Goal: Find contact information: Find contact information

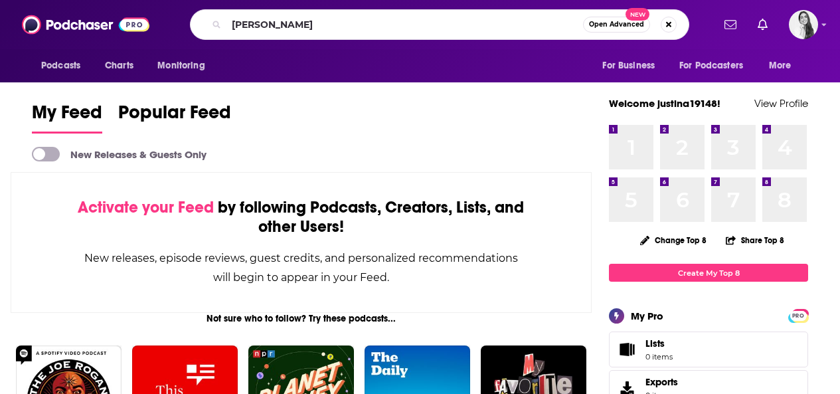
type input "[PERSON_NAME]"
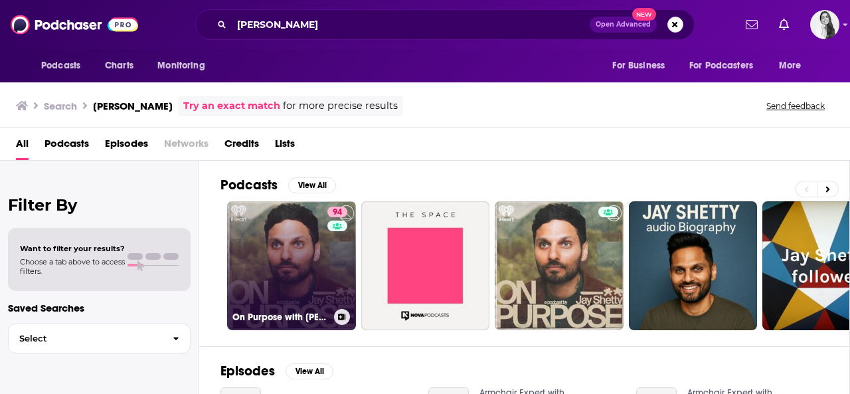
click at [291, 277] on link "94 On Purpose with [PERSON_NAME]" at bounding box center [291, 265] width 129 height 129
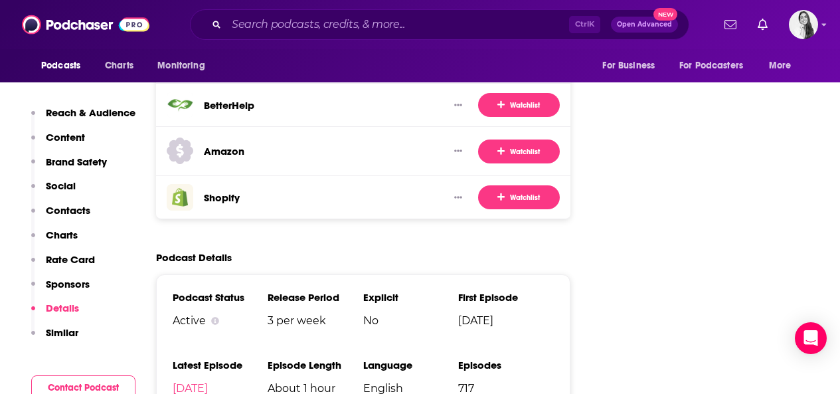
scroll to position [2323, 0]
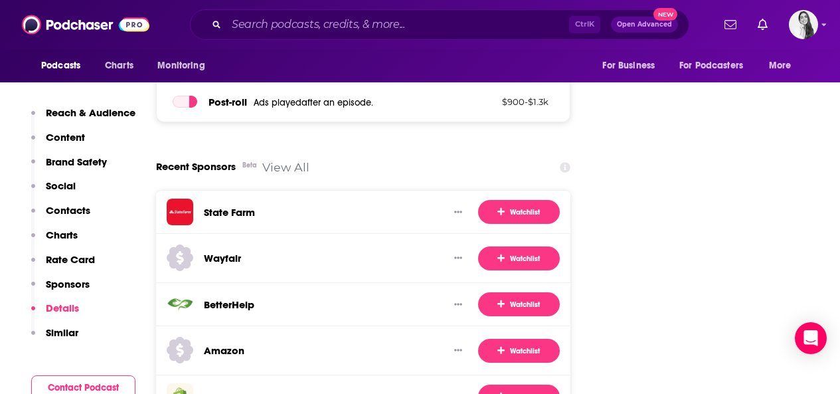
click at [279, 160] on link "View All" at bounding box center [285, 167] width 47 height 14
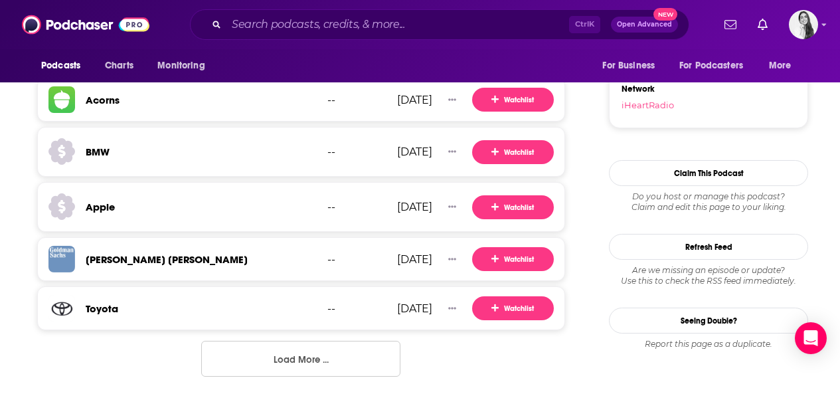
scroll to position [1468, 0]
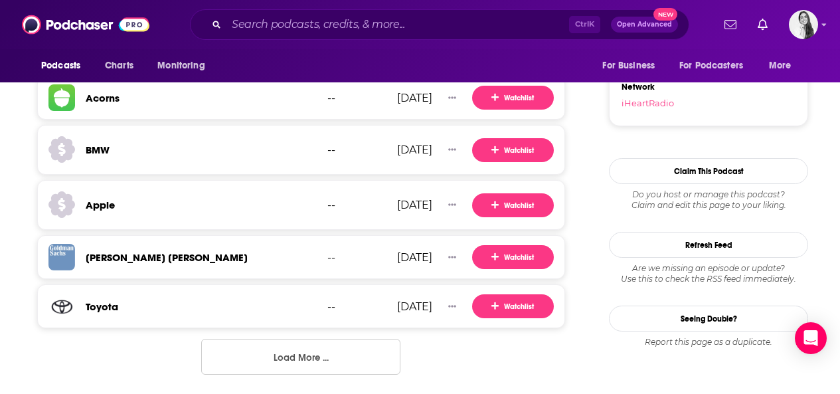
click at [311, 345] on button "Load More ..." at bounding box center [300, 357] width 199 height 36
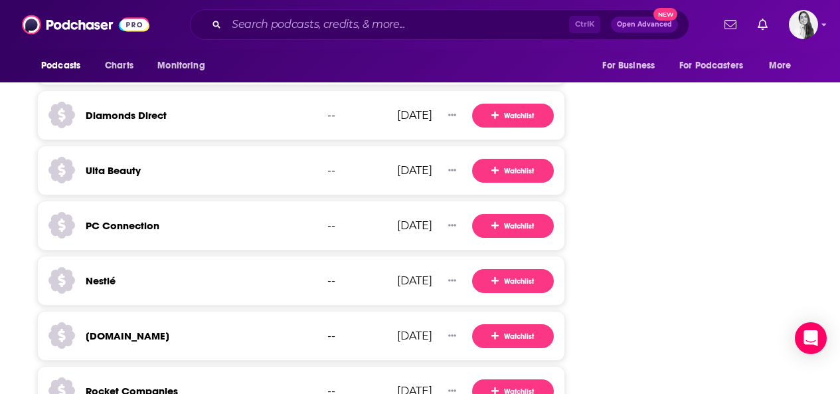
scroll to position [2322, 0]
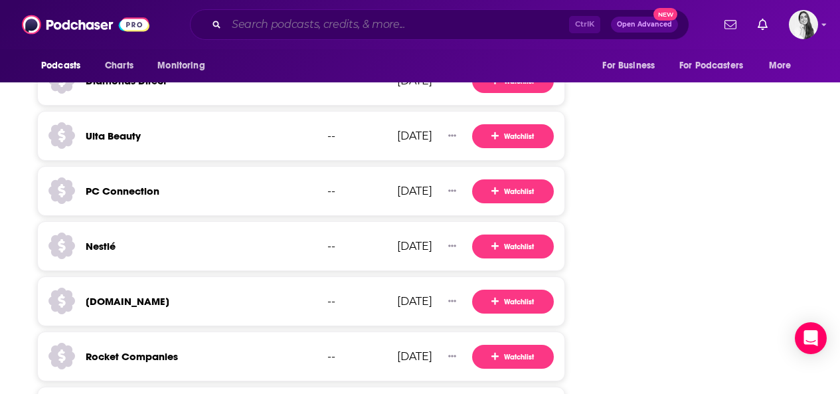
click at [277, 30] on input "Search podcasts, credits, & more..." at bounding box center [397, 24] width 343 height 21
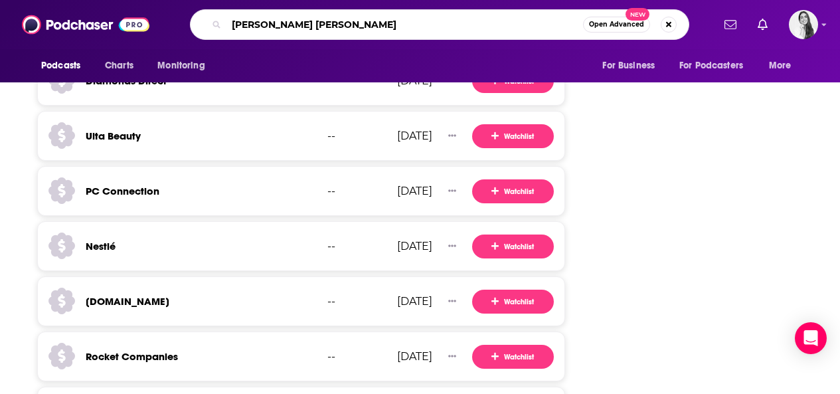
type input "[PERSON_NAME]"
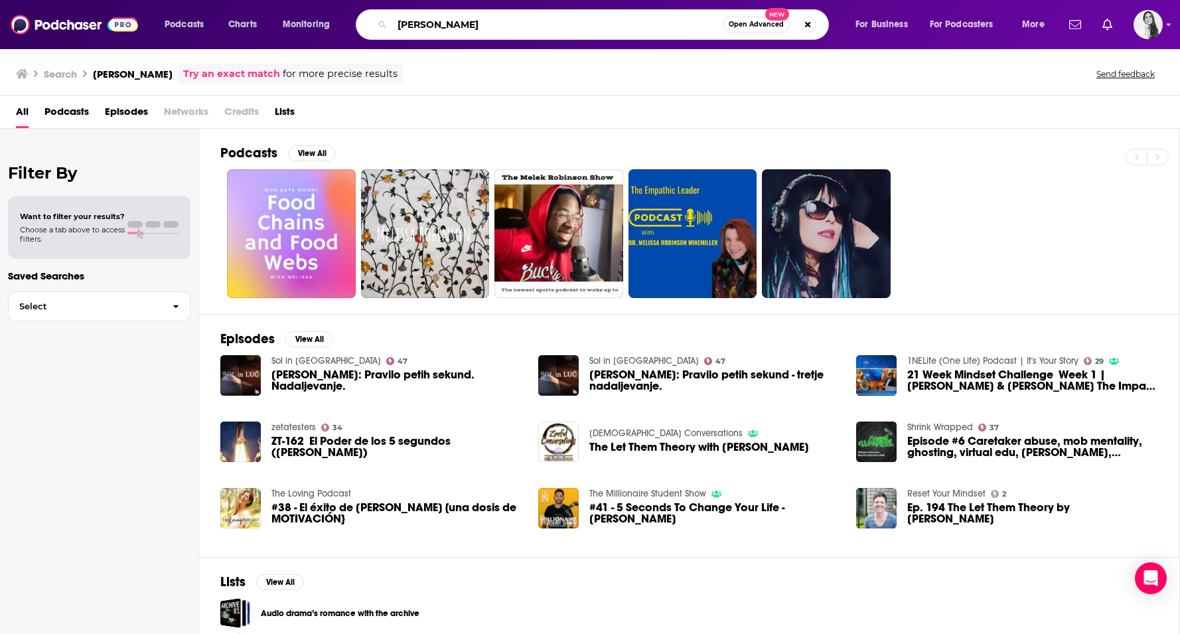
click at [432, 23] on input "[PERSON_NAME]" at bounding box center [557, 24] width 331 height 21
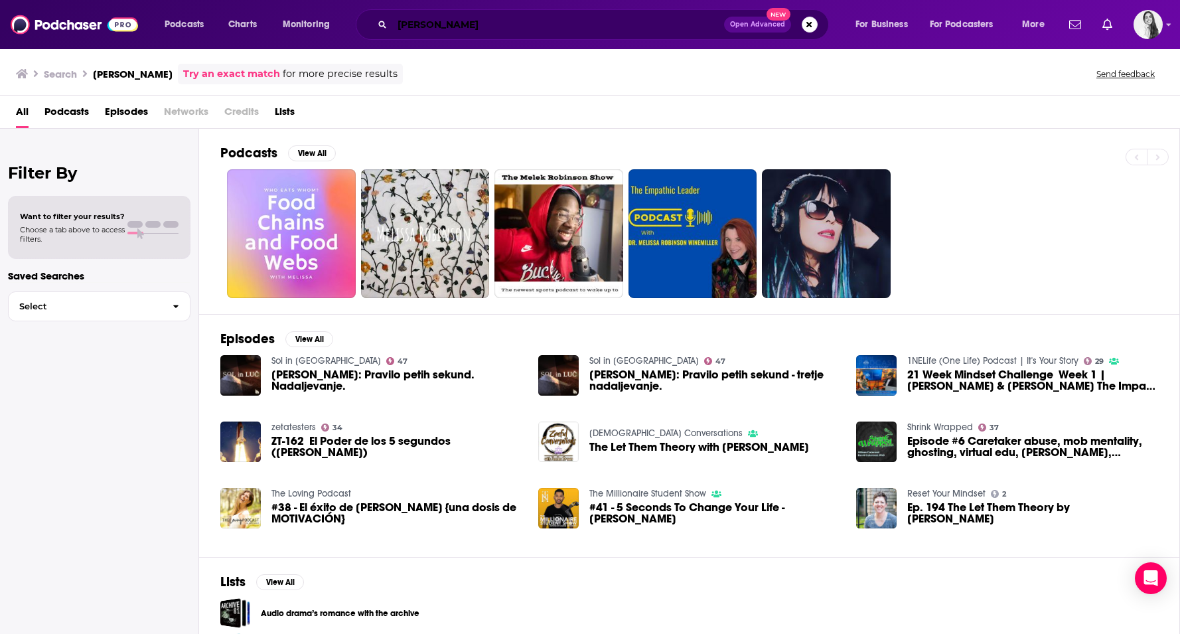
click at [433, 23] on input "[PERSON_NAME]" at bounding box center [558, 24] width 332 height 21
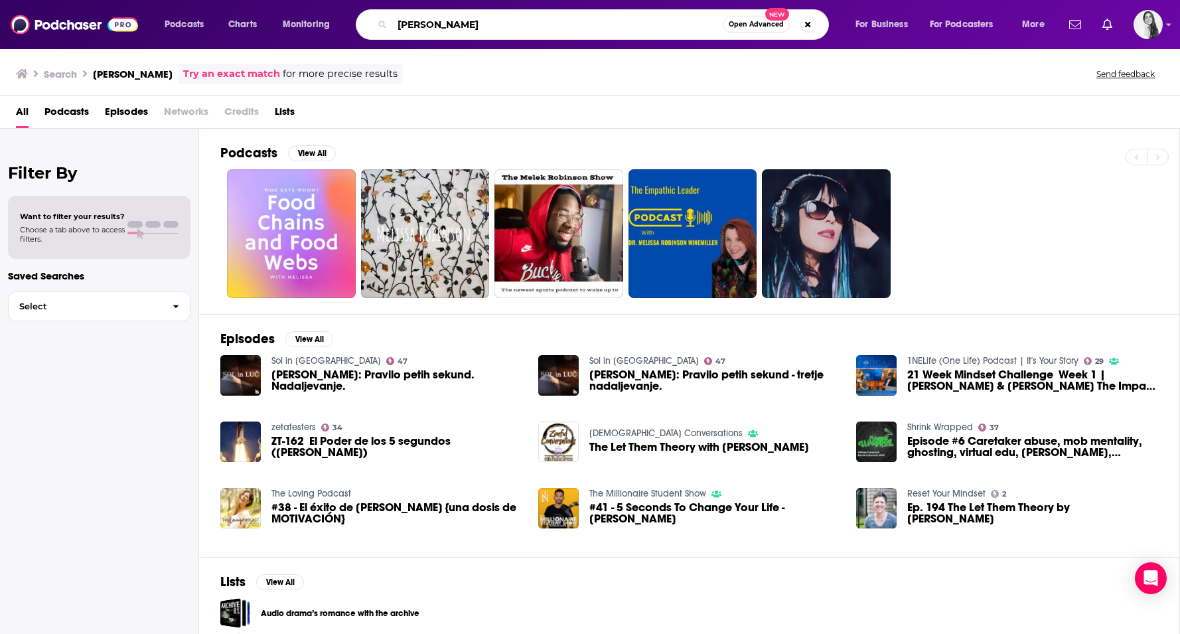
type input "[PERSON_NAME]"
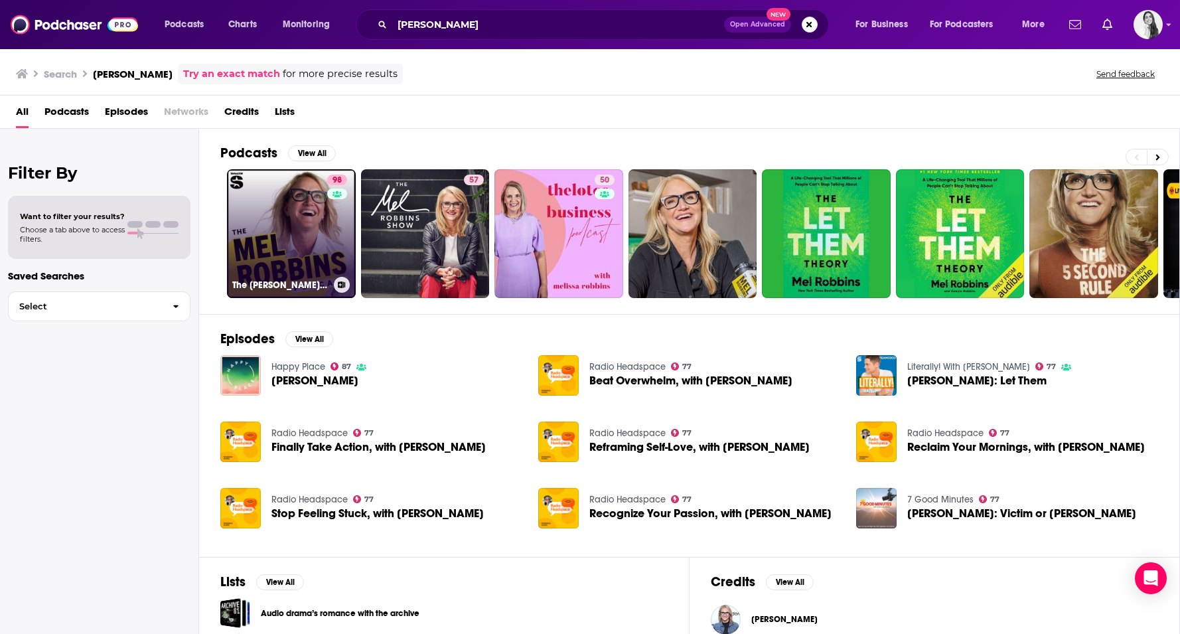
click at [287, 230] on link "98 The [PERSON_NAME] Podcast" at bounding box center [291, 233] width 129 height 129
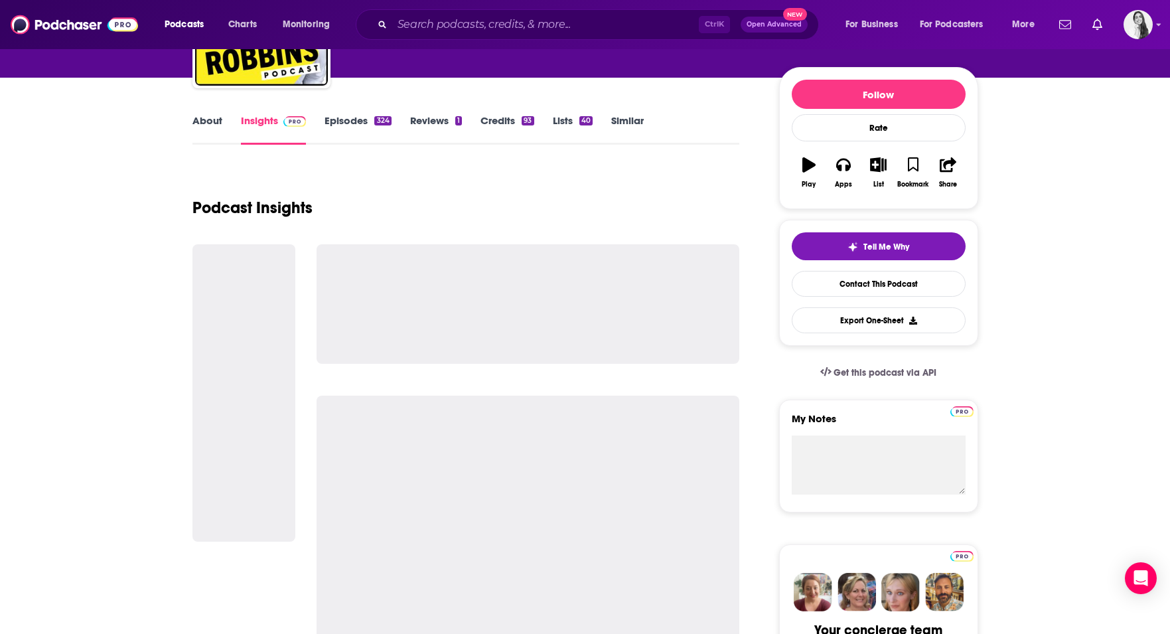
scroll to position [66, 0]
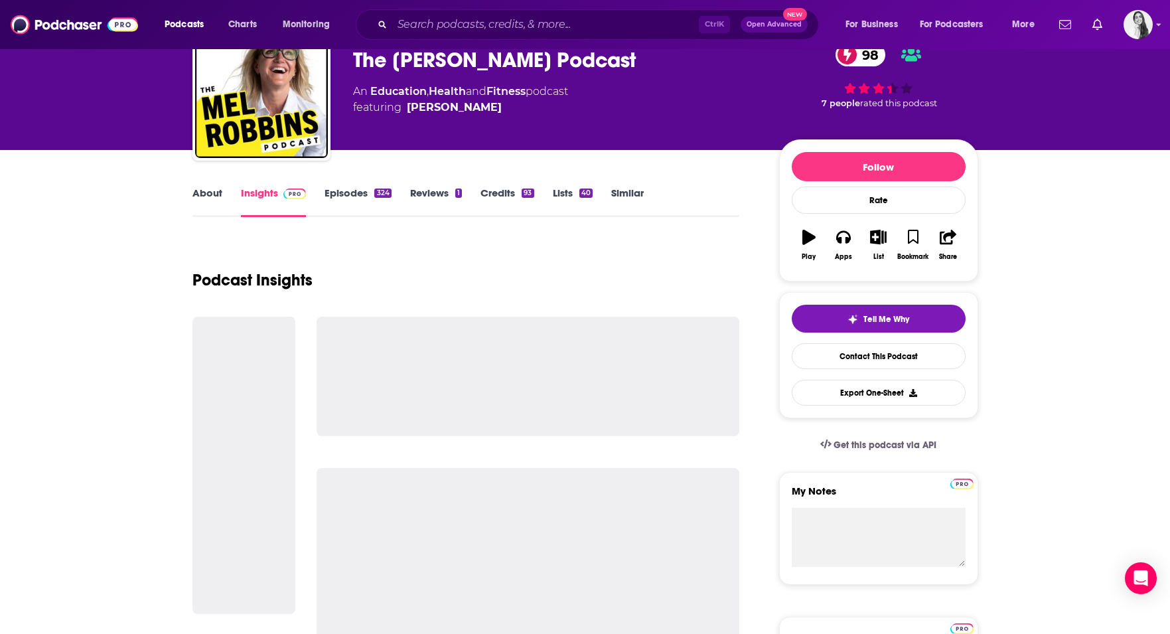
click at [370, 191] on link "Episodes 324" at bounding box center [358, 202] width 66 height 31
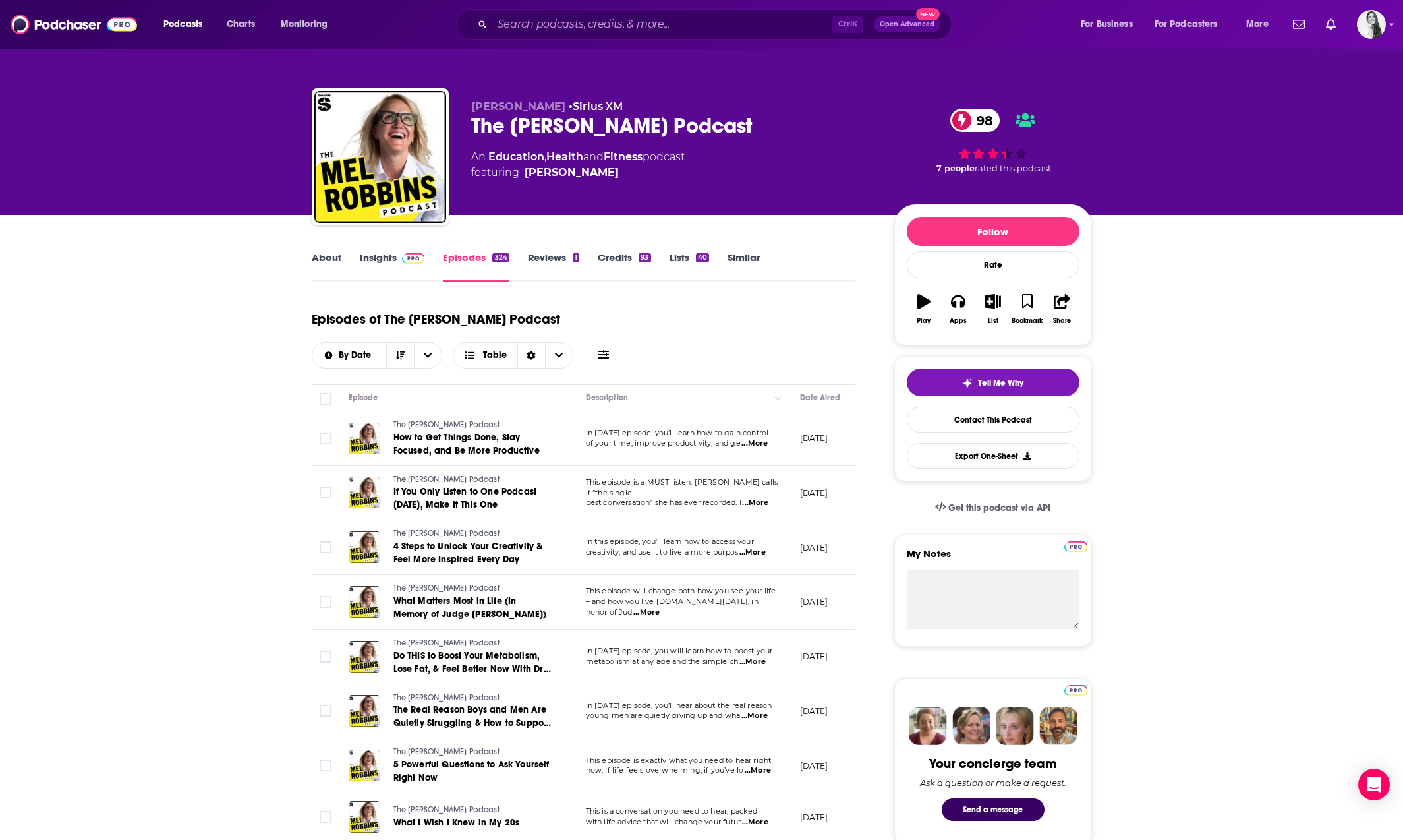
click at [618, 261] on link "Credits 93" at bounding box center [624, 266] width 53 height 31
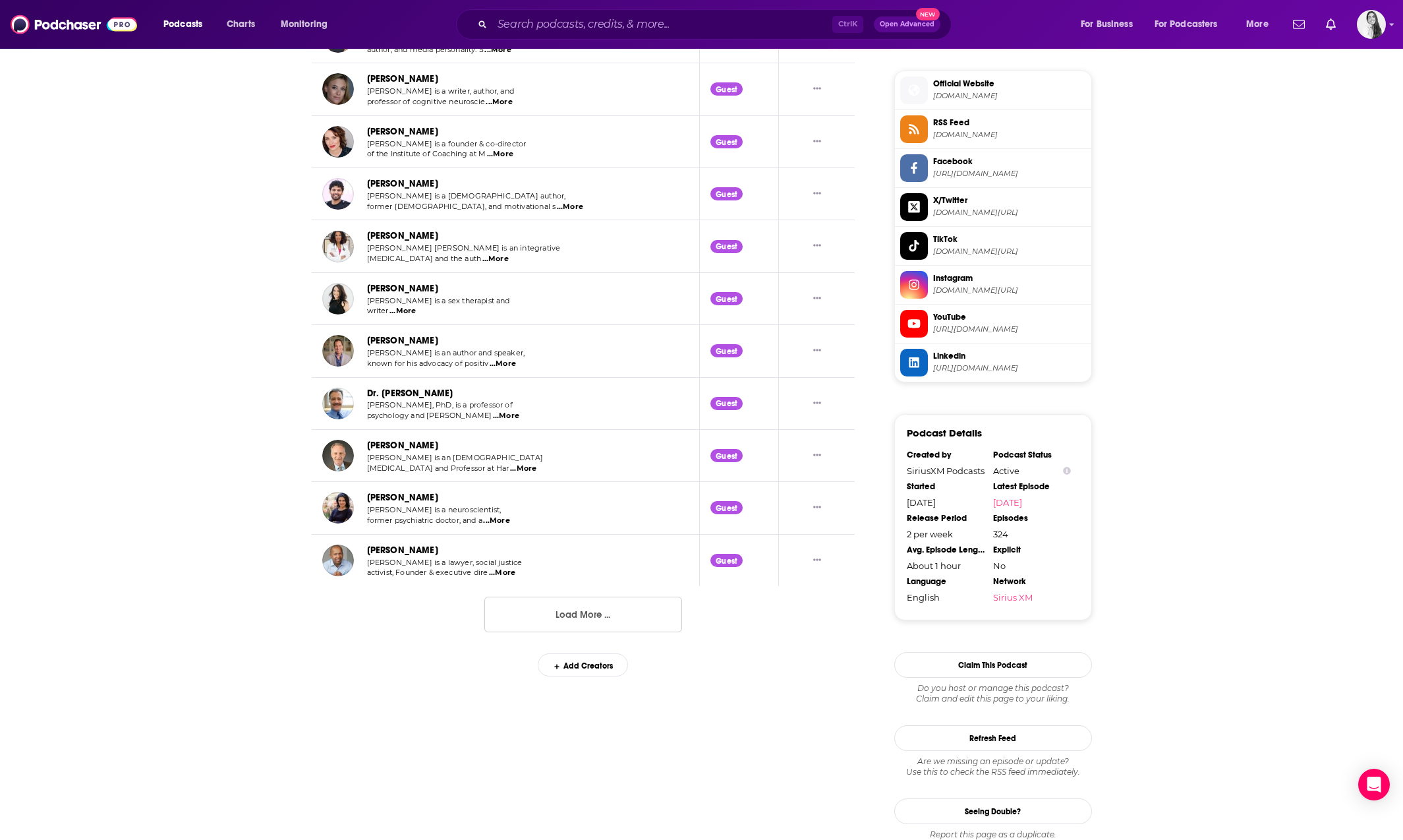
scroll to position [1187, 0]
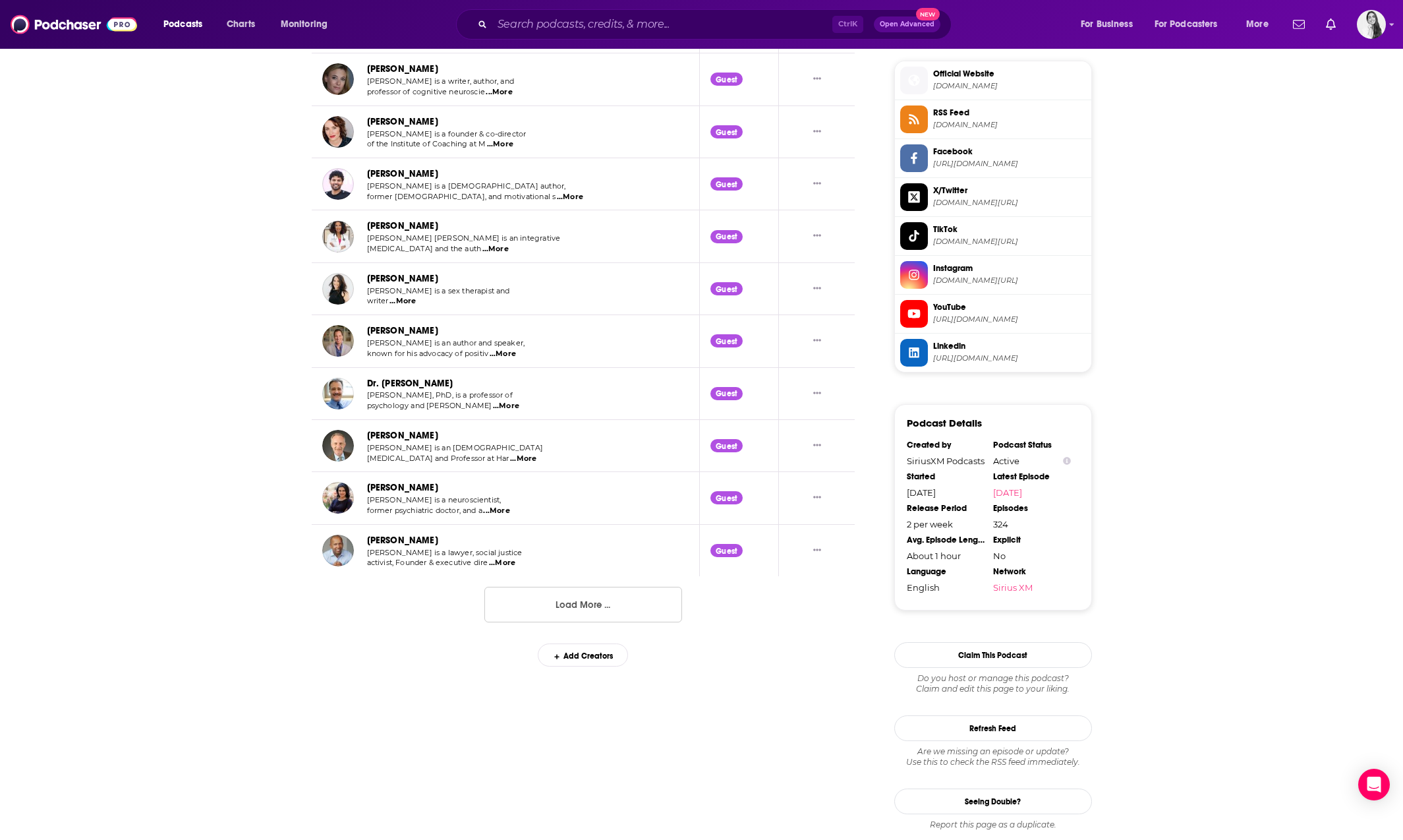
click at [577, 390] on button "Load More ..." at bounding box center [583, 605] width 198 height 36
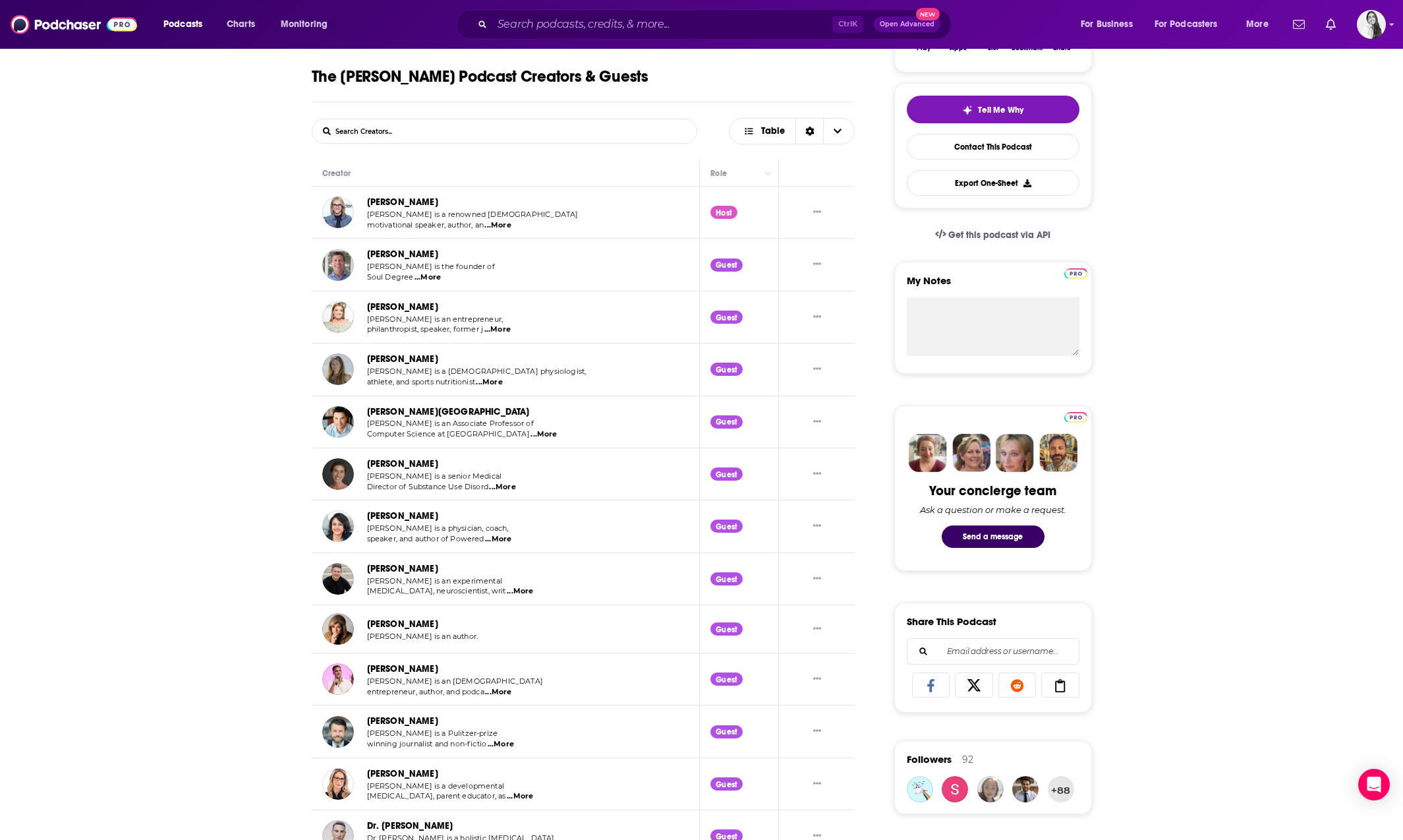
scroll to position [77, 0]
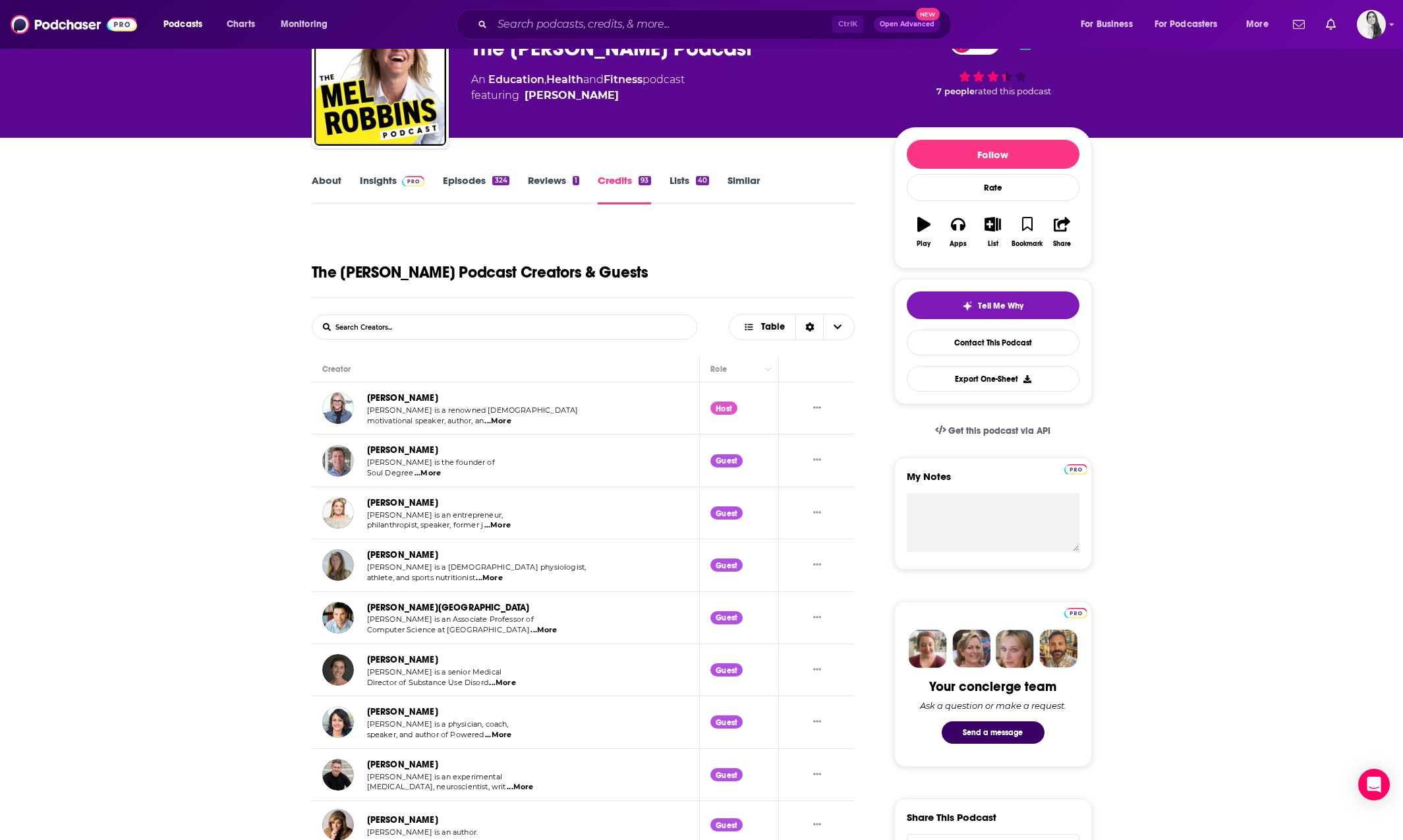
click at [387, 189] on link "Insights" at bounding box center [392, 189] width 66 height 31
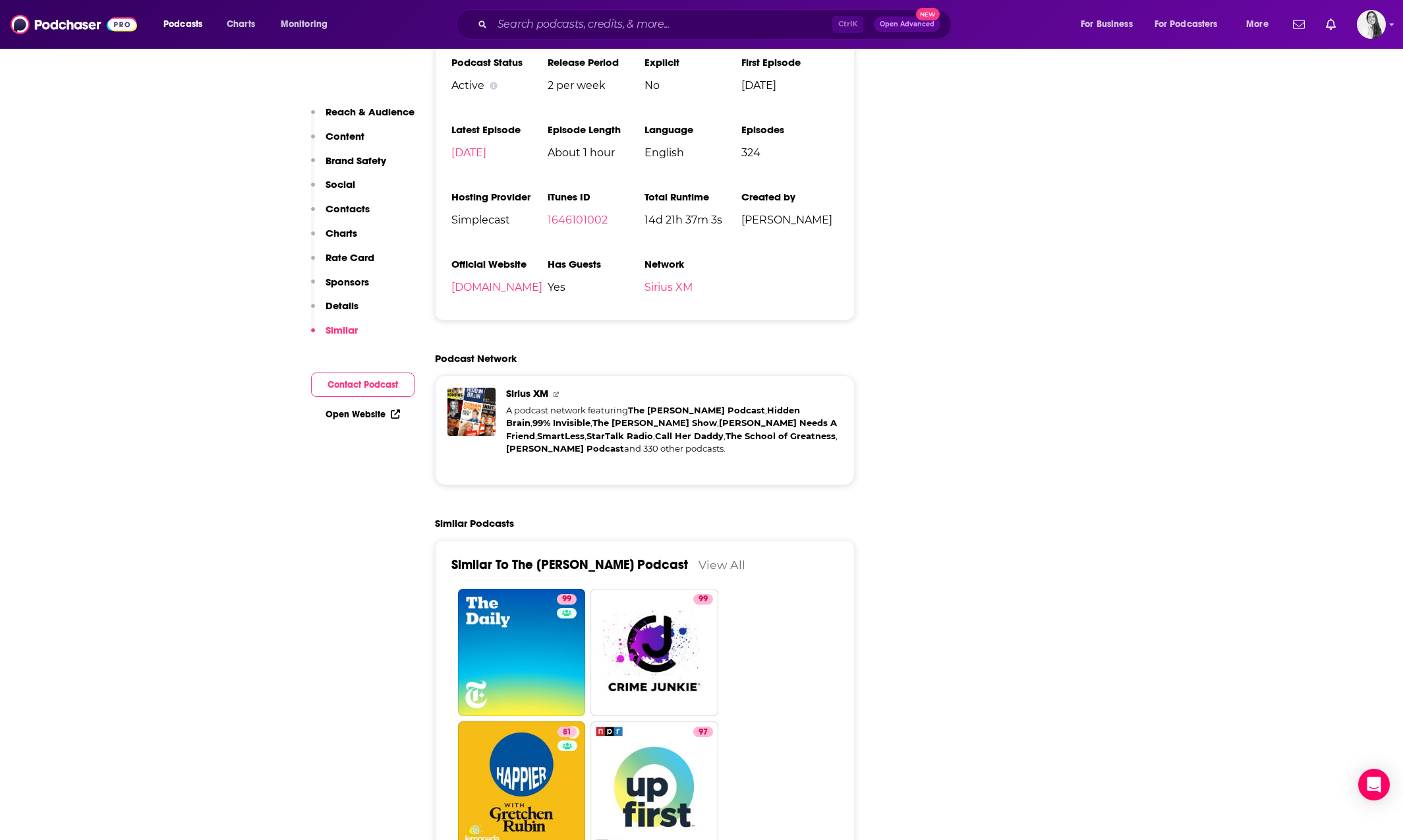
scroll to position [2768, 0]
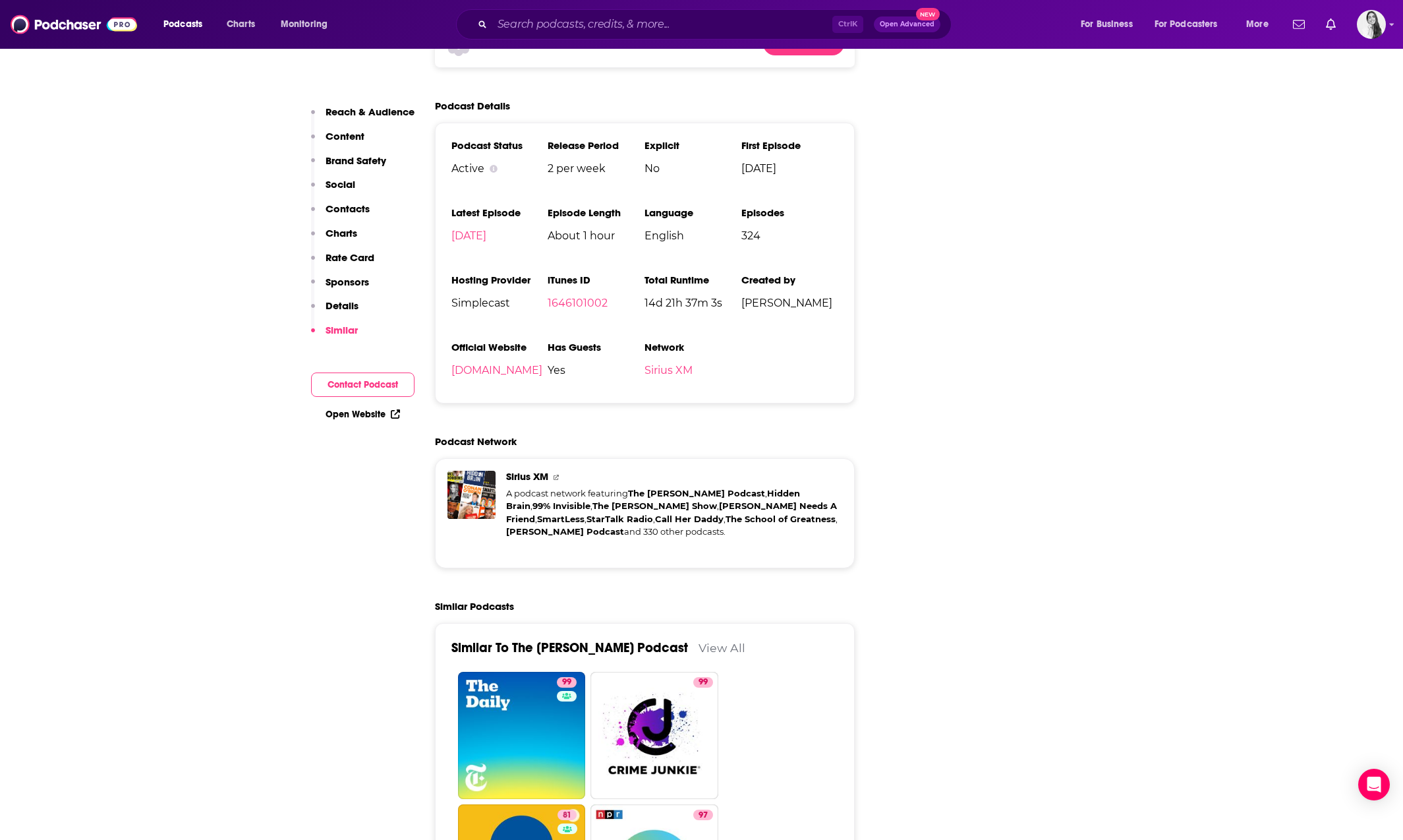
click at [329, 299] on p "Details" at bounding box center [342, 305] width 33 height 13
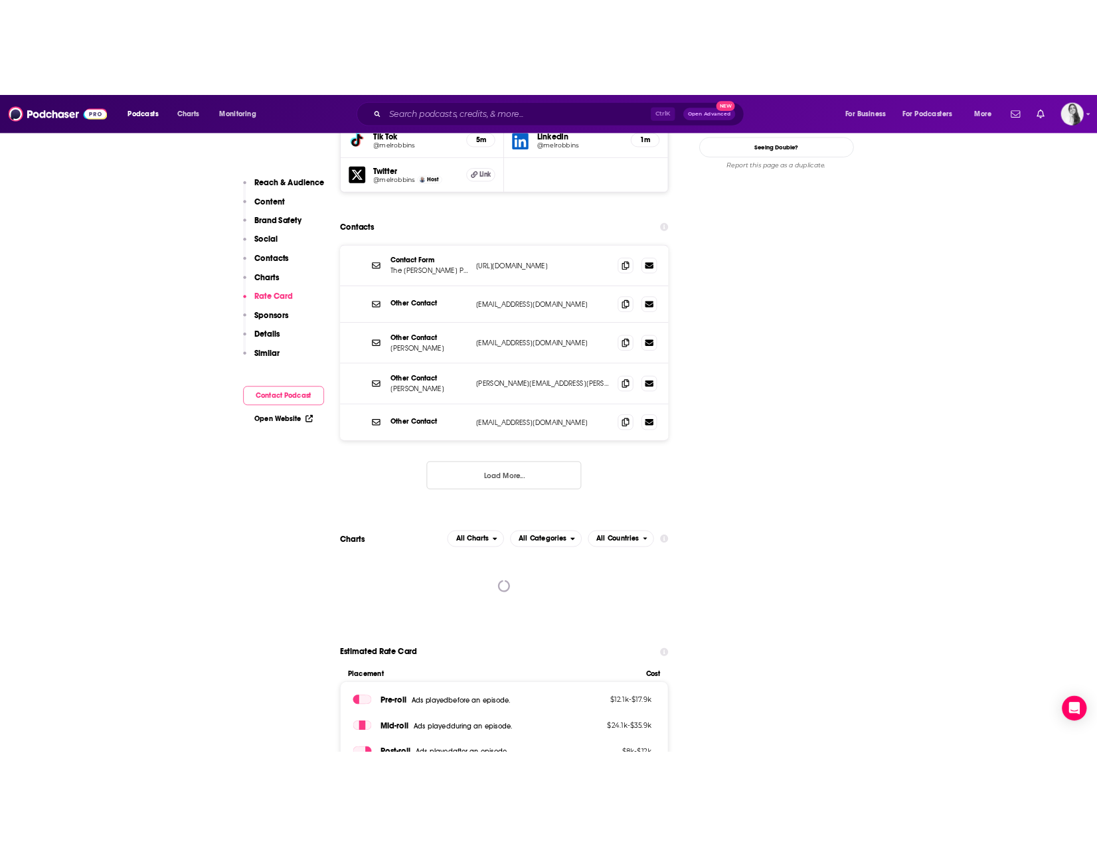
scroll to position [1630, 0]
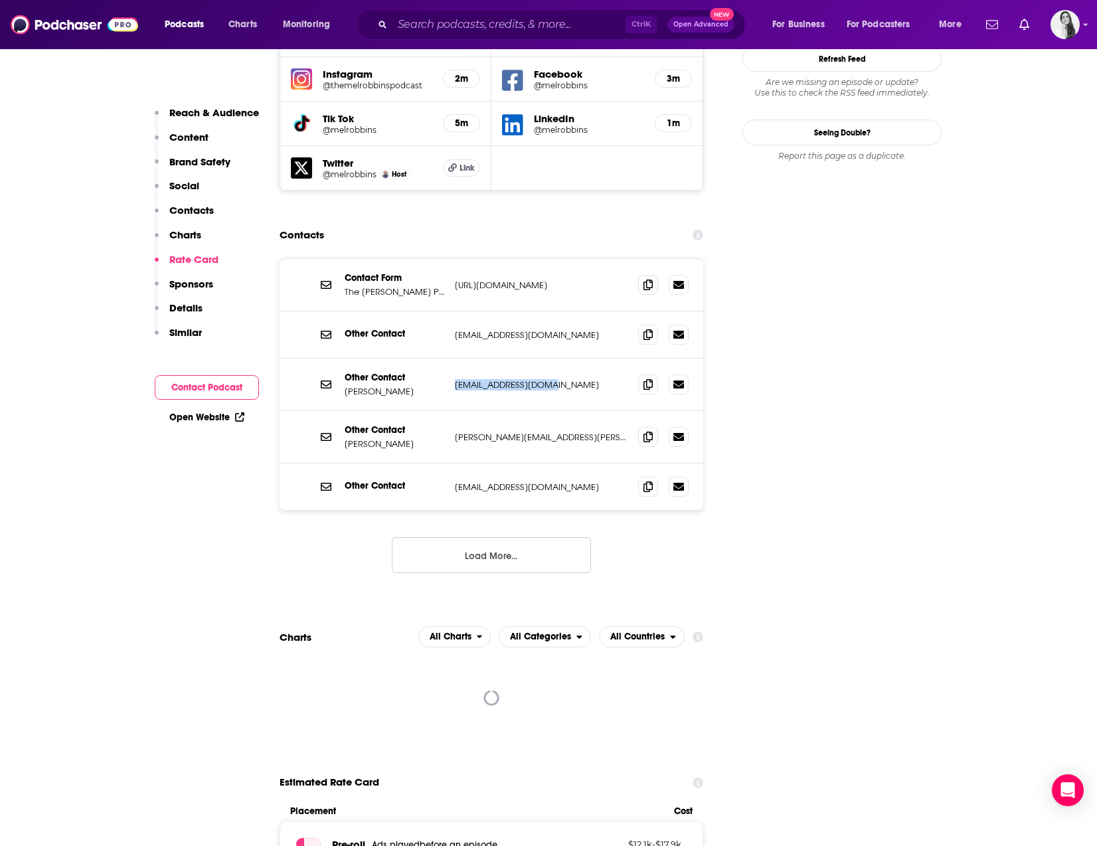
drag, startPoint x: 553, startPoint y: 310, endPoint x: 455, endPoint y: 311, distance: 98.2
click at [455, 379] on p "[EMAIL_ADDRESS][DOMAIN_NAME]" at bounding box center [541, 384] width 173 height 11
drag, startPoint x: 565, startPoint y: 363, endPoint x: 449, endPoint y: 362, distance: 115.5
click at [449, 393] on div "Other Contact [PERSON_NAME] [PERSON_NAME][EMAIL_ADDRESS][PERSON_NAME][DOMAIN_NA…" at bounding box center [490, 437] width 423 height 52
drag, startPoint x: 587, startPoint y: 407, endPoint x: 452, endPoint y: 410, distance: 134.8
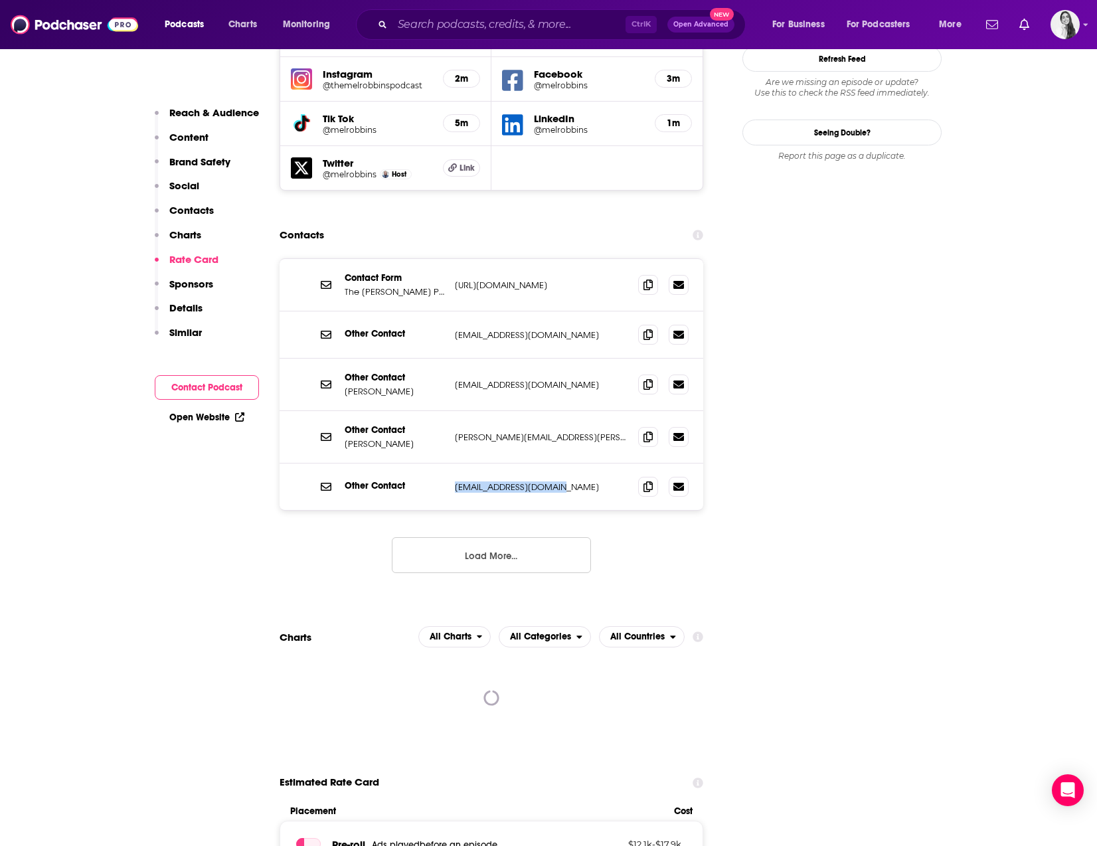
click at [452, 393] on div "Other Contact [EMAIL_ADDRESS][DOMAIN_NAME] [EMAIL_ADDRESS][DOMAIN_NAME]" at bounding box center [490, 486] width 423 height 46
copy p "[EMAIL_ADDRESS][DOMAIN_NAME]"
drag, startPoint x: 559, startPoint y: 309, endPoint x: 431, endPoint y: 309, distance: 128.1
click at [0, 0] on div "Other Contact [PERSON_NAME] [EMAIL_ADDRESS][DOMAIN_NAME] [EMAIL_ADDRESS][DOMAIN…" at bounding box center [0, 0] width 0 height 0
copy div "[EMAIL_ADDRESS][DOMAIN_NAME]"
